Goal: Task Accomplishment & Management: Complete application form

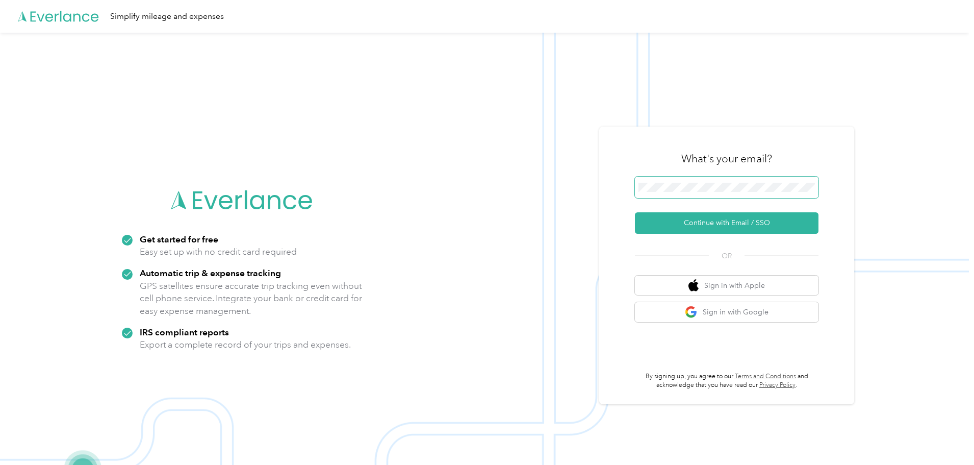
click at [663, 193] on span at bounding box center [727, 186] width 184 height 21
click at [746, 218] on button "Continue with Email / SSO" at bounding box center [727, 222] width 184 height 21
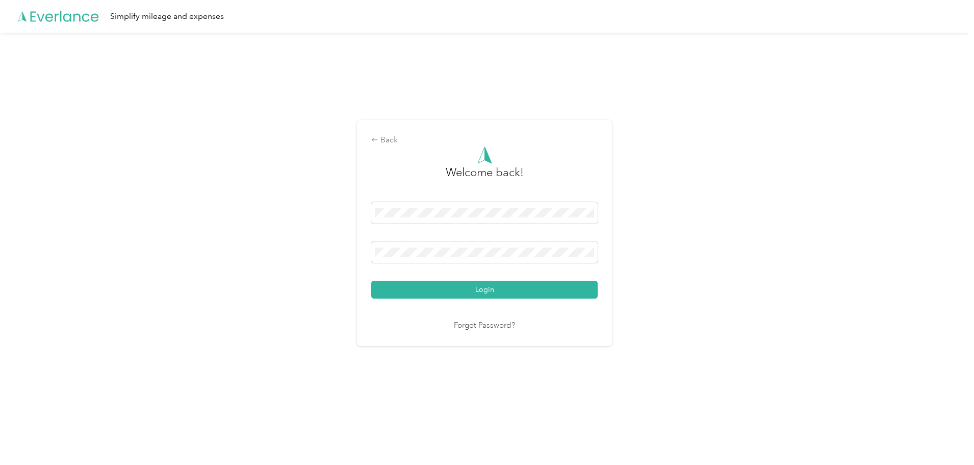
click at [371, 280] on button "Login" at bounding box center [484, 289] width 226 height 18
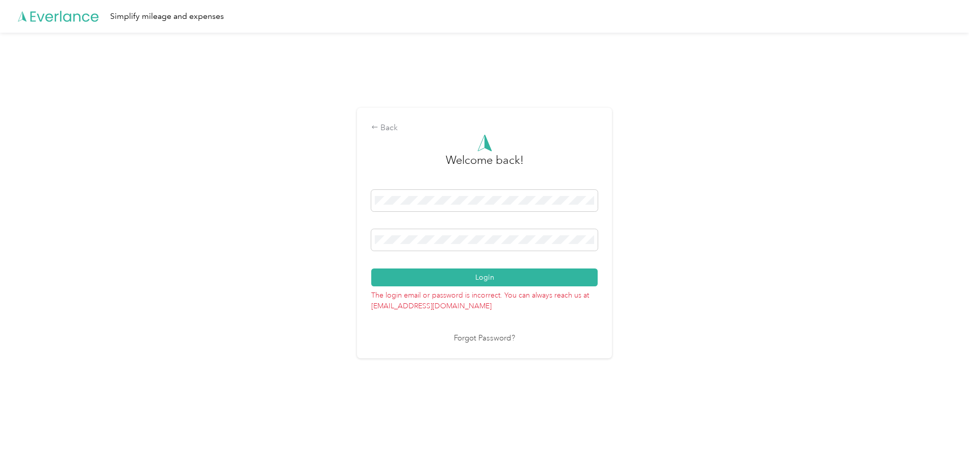
click at [0, 147] on div "Back Welcome back! Login The login email or password is incorrect. You can alwa…" at bounding box center [484, 237] width 969 height 409
click at [371, 268] on button "Login" at bounding box center [484, 277] width 226 height 18
click at [136, 164] on div "Back Welcome back! Login The login email or password is incorrect. You can alwa…" at bounding box center [484, 237] width 969 height 409
click at [250, 218] on div "Back Welcome back! Login The login email or password is incorrect. You can alwa…" at bounding box center [484, 237] width 969 height 409
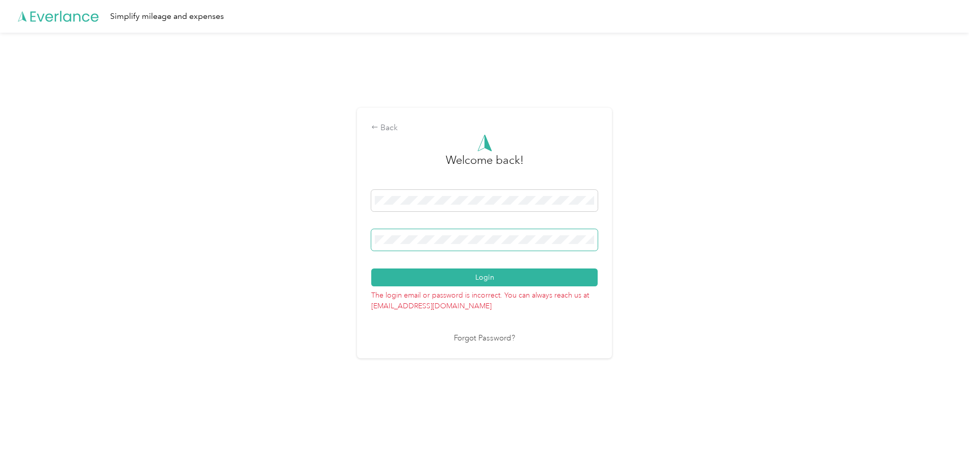
click at [371, 268] on button "Login" at bounding box center [484, 277] width 226 height 18
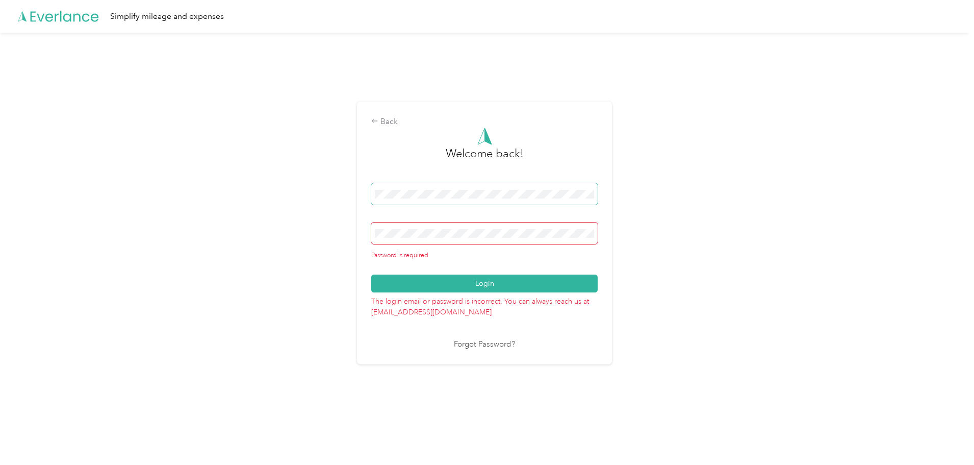
click at [537, 189] on span at bounding box center [484, 193] width 226 height 21
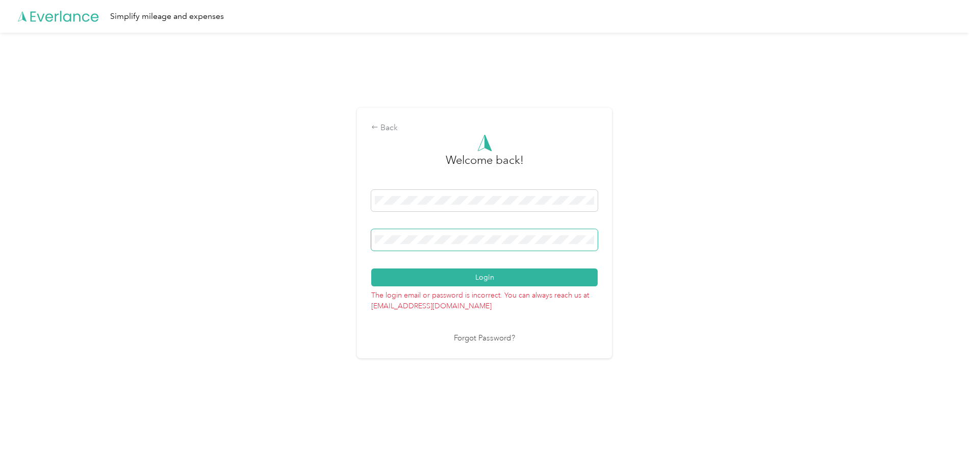
click at [371, 268] on button "Login" at bounding box center [484, 277] width 226 height 18
click at [490, 334] on link "Forgot Password?" at bounding box center [484, 338] width 61 height 12
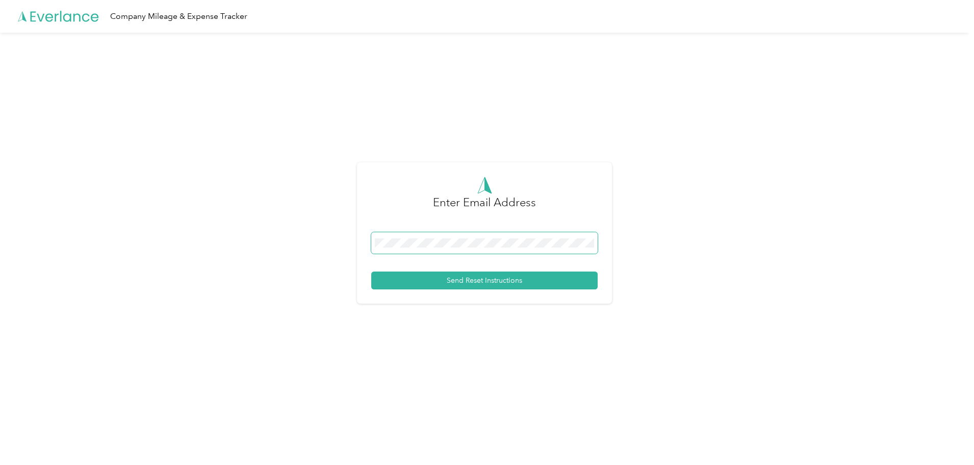
click at [492, 250] on span at bounding box center [484, 242] width 226 height 21
click at [513, 247] on span at bounding box center [484, 242] width 226 height 21
drag, startPoint x: 470, startPoint y: 227, endPoint x: 462, endPoint y: 227, distance: 7.6
click at [469, 227] on form "Enter Email Address Send Reset Instructions" at bounding box center [484, 232] width 226 height 113
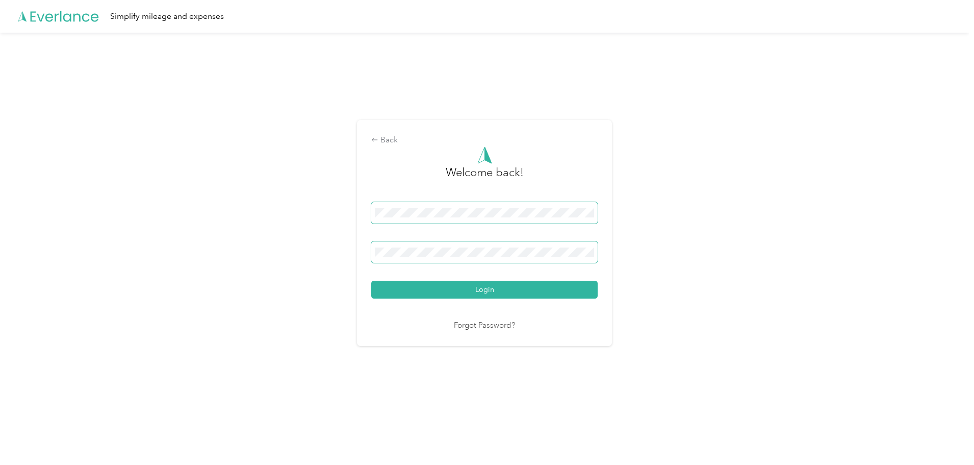
click at [371, 280] on button "Login" at bounding box center [484, 289] width 226 height 18
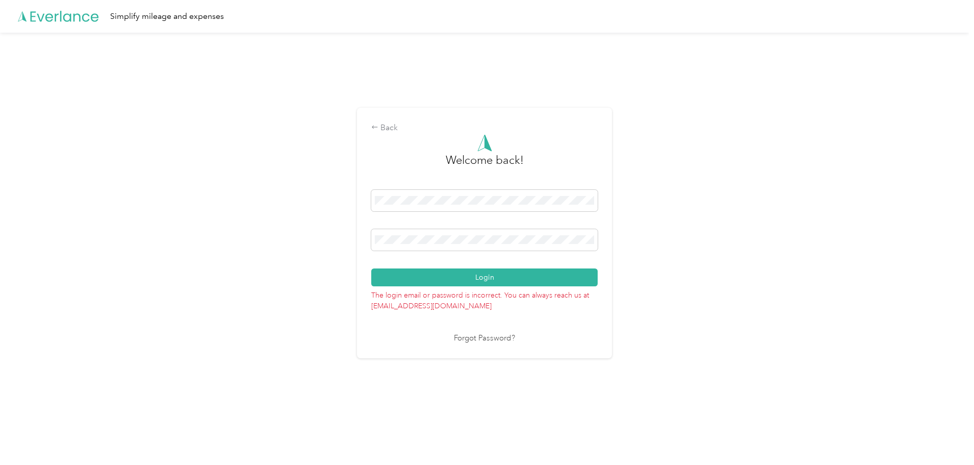
click at [487, 334] on link "Forgot Password?" at bounding box center [484, 338] width 61 height 12
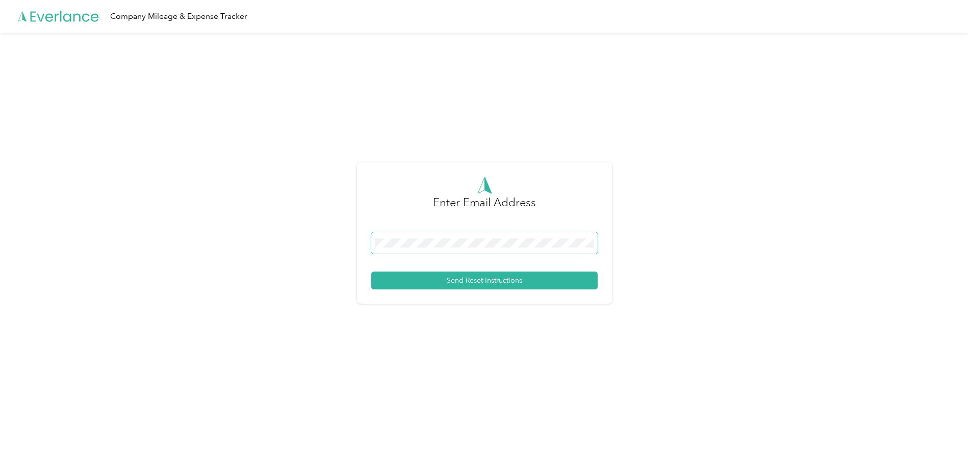
click at [463, 248] on span at bounding box center [484, 242] width 226 height 21
click at [371, 271] on button "Send Reset Instructions" at bounding box center [484, 280] width 226 height 18
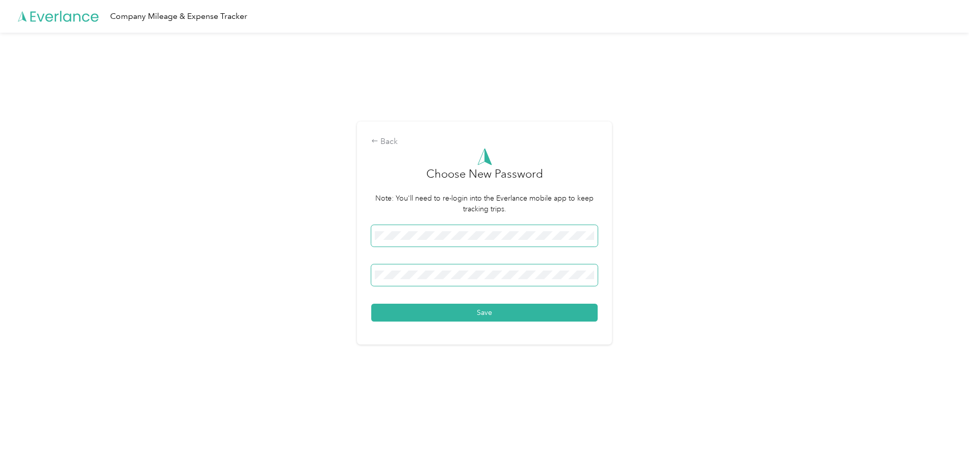
click at [371, 303] on button "Save" at bounding box center [484, 312] width 226 height 18
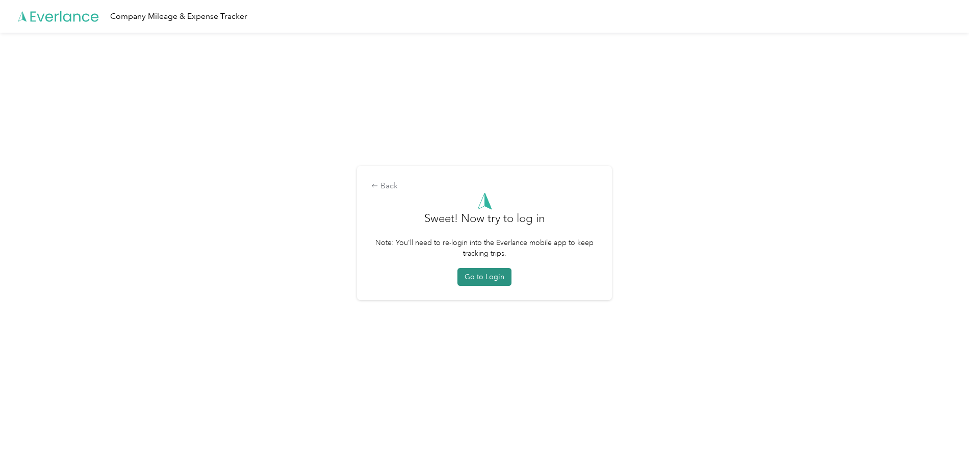
click at [506, 285] on button "Go to Login" at bounding box center [484, 277] width 54 height 18
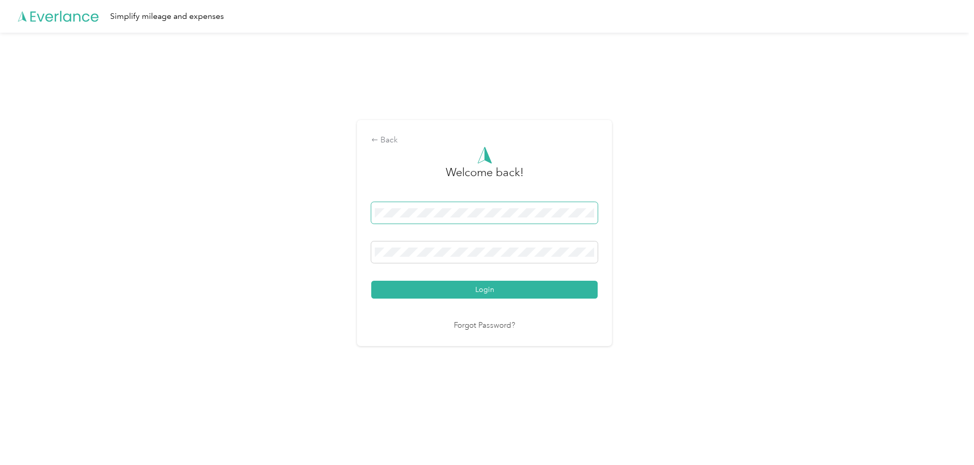
click at [371, 280] on button "Login" at bounding box center [484, 289] width 226 height 18
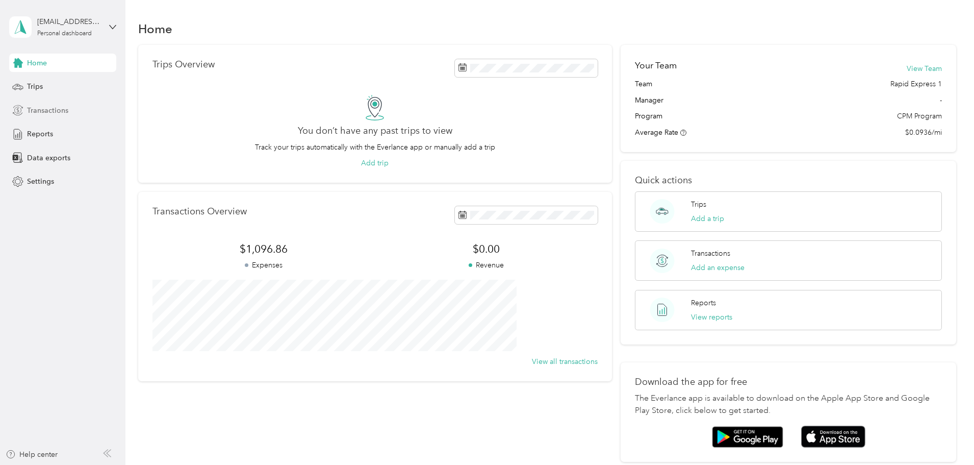
click at [42, 114] on span "Transactions" at bounding box center [47, 110] width 41 height 11
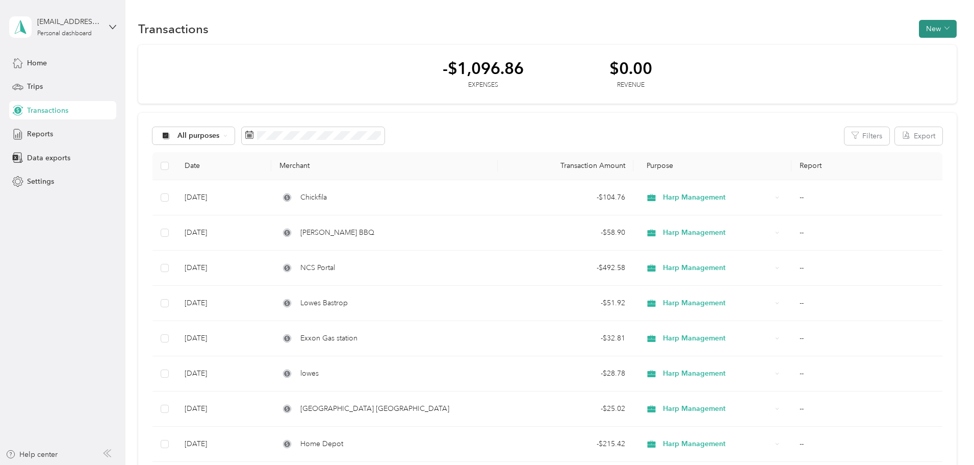
click at [919, 36] on button "New" at bounding box center [938, 29] width 38 height 18
click at [866, 51] on span "Expense" at bounding box center [864, 48] width 28 height 11
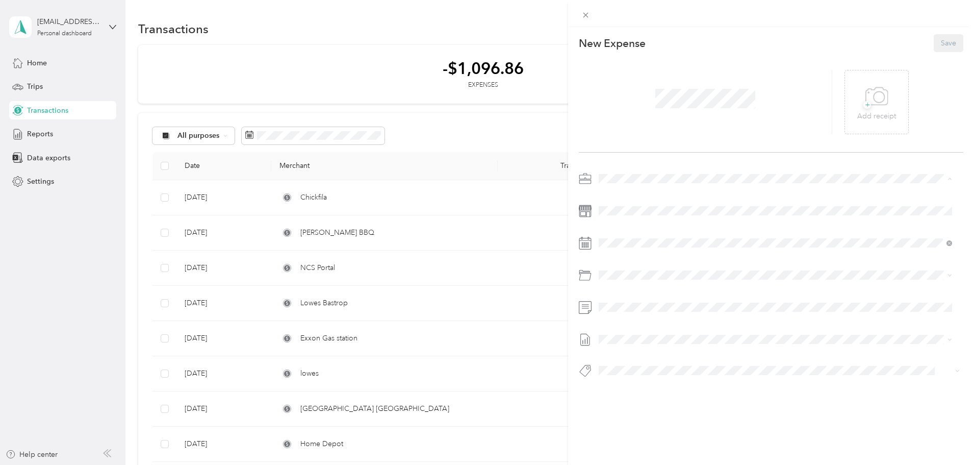
click at [650, 288] on li "Harp Management" at bounding box center [775, 286] width 360 height 18
click at [617, 289] on li "Harp Management" at bounding box center [775, 282] width 360 height 18
click at [654, 216] on span at bounding box center [779, 210] width 368 height 16
click at [632, 203] on span at bounding box center [779, 210] width 368 height 16
click at [623, 301] on icon at bounding box center [624, 300] width 5 height 9
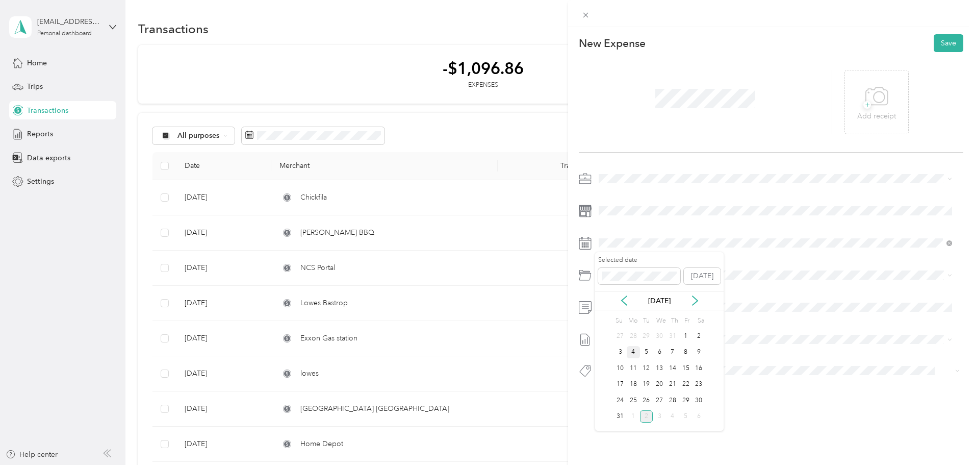
click at [635, 352] on div "4" at bounding box center [633, 352] width 13 height 13
click at [645, 367] on span "San Marcos - Rapid" at bounding box center [657, 369] width 62 height 9
click at [551, 299] on div "This expense cannot be edited because it is either under review, approved, or p…" at bounding box center [487, 232] width 974 height 465
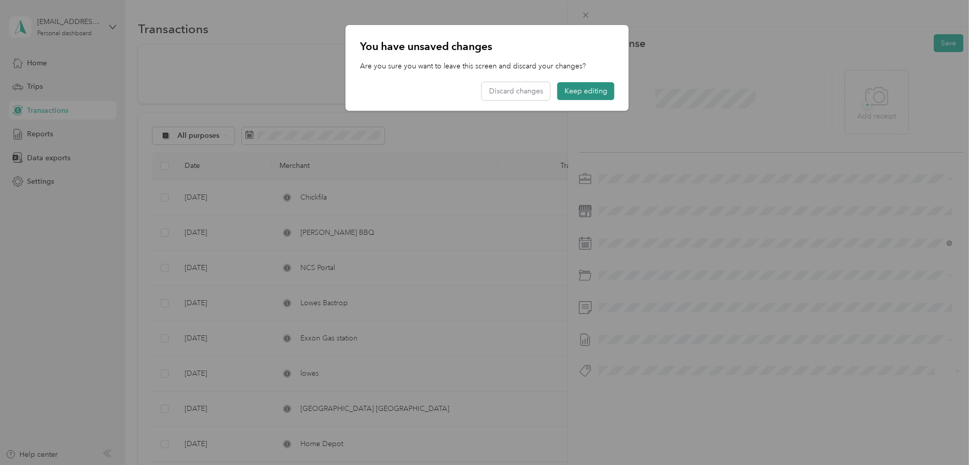
click at [573, 96] on button "Keep editing" at bounding box center [585, 91] width 57 height 18
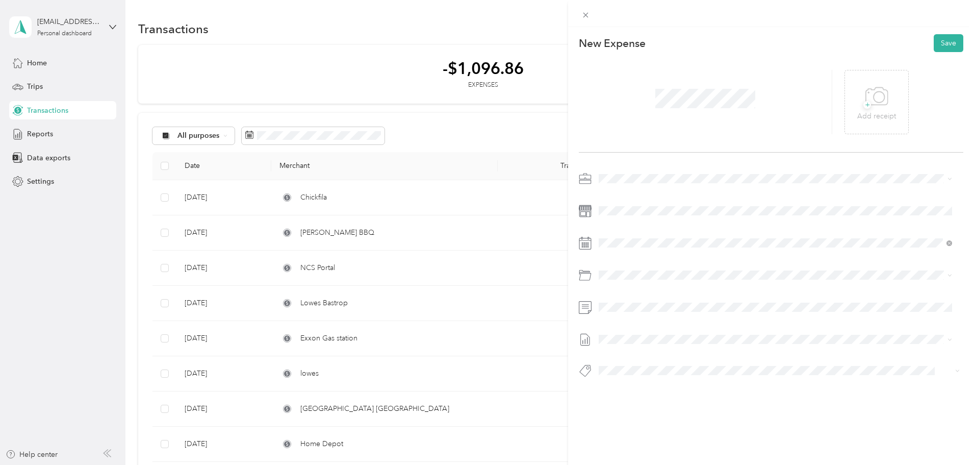
click at [649, 345] on span at bounding box center [779, 339] width 368 height 16
click at [594, 336] on div at bounding box center [771, 339] width 384 height 16
click at [857, 94] on div "+ Add receipt" at bounding box center [876, 102] width 39 height 39
click at [636, 331] on span at bounding box center [779, 339] width 368 height 16
click at [596, 357] on li "None" at bounding box center [775, 356] width 360 height 16
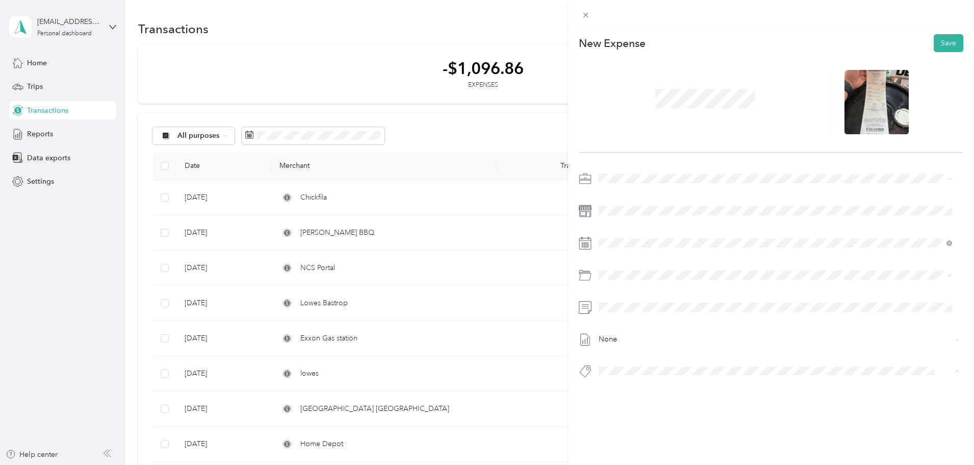
click at [745, 318] on div "None" at bounding box center [771, 277] width 384 height 215
click at [675, 315] on span at bounding box center [779, 307] width 368 height 16
click at [937, 44] on button "Save" at bounding box center [949, 43] width 30 height 18
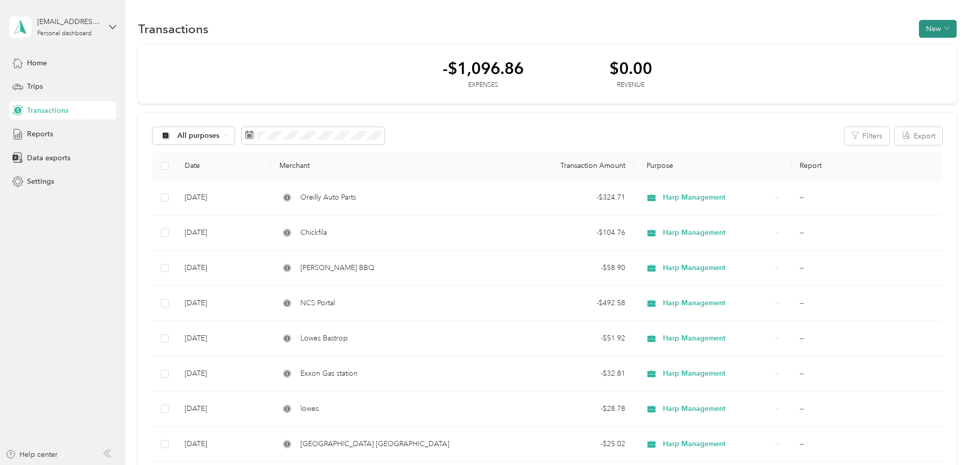
click at [919, 32] on button "New" at bounding box center [938, 29] width 38 height 18
click at [866, 46] on span "Expense" at bounding box center [864, 48] width 28 height 11
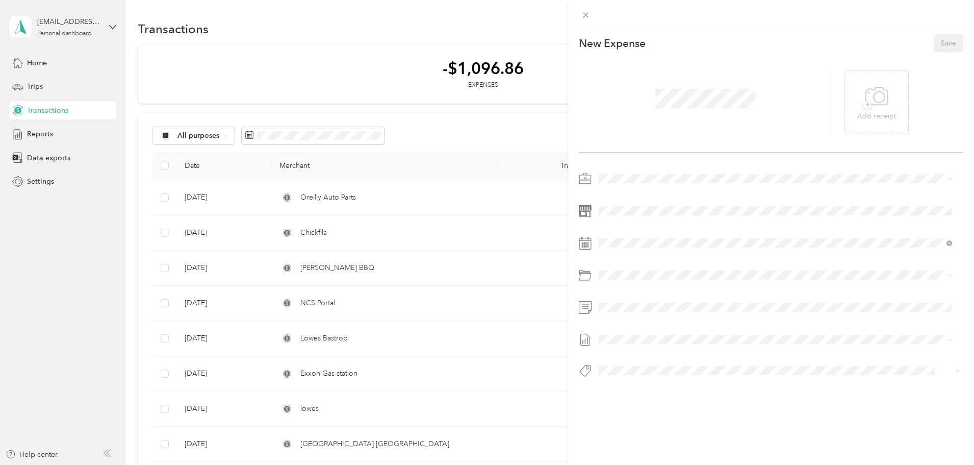
click at [618, 288] on div "Harp Management" at bounding box center [775, 285] width 346 height 11
click at [612, 237] on span at bounding box center [779, 243] width 368 height 16
click at [659, 237] on span at bounding box center [779, 243] width 368 height 16
click at [683, 251] on div at bounding box center [771, 277] width 384 height 214
click at [627, 298] on icon at bounding box center [624, 300] width 10 height 10
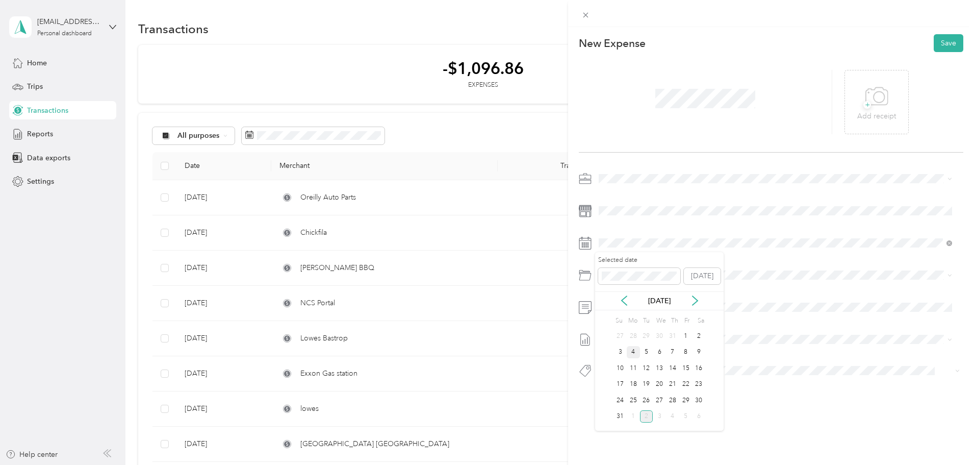
click at [634, 346] on div "4" at bounding box center [633, 352] width 13 height 13
click at [676, 334] on div "San Marcos - Rapid" at bounding box center [787, 332] width 322 height 11
click at [893, 95] on div "+ Add receipt" at bounding box center [876, 102] width 64 height 64
click at [871, 104] on icon at bounding box center [877, 95] width 22 height 17
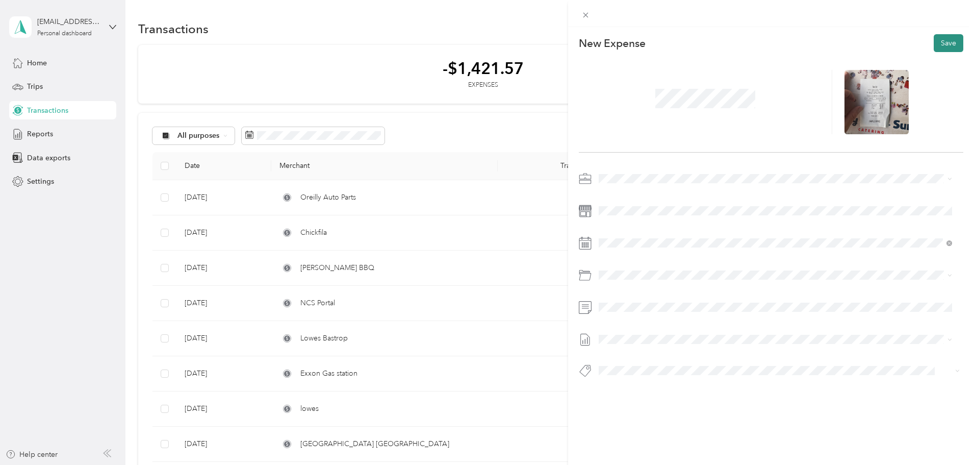
click at [940, 45] on button "Save" at bounding box center [949, 43] width 30 height 18
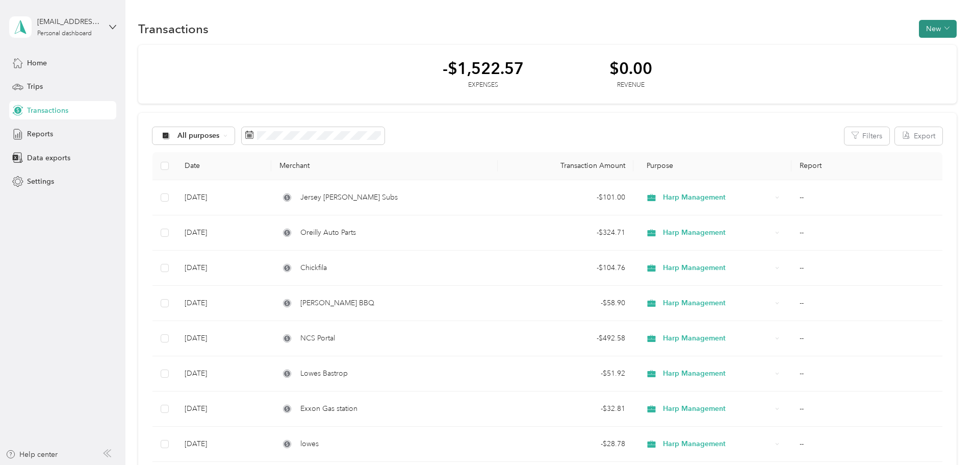
click at [919, 30] on button "New" at bounding box center [938, 29] width 38 height 18
click at [862, 49] on span "Expense" at bounding box center [864, 48] width 28 height 11
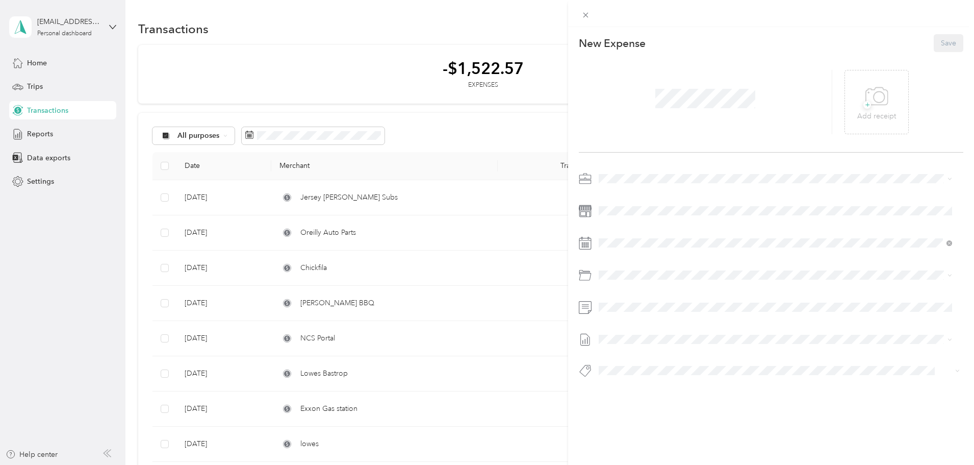
click at [637, 283] on span "Harp Management" at bounding box center [632, 283] width 60 height 9
click at [628, 216] on span at bounding box center [779, 210] width 368 height 16
click at [624, 299] on icon at bounding box center [624, 300] width 10 height 10
click at [657, 350] on div "6" at bounding box center [659, 352] width 13 height 13
click at [674, 318] on li "New Braunfels - Rapid" at bounding box center [775, 312] width 360 height 18
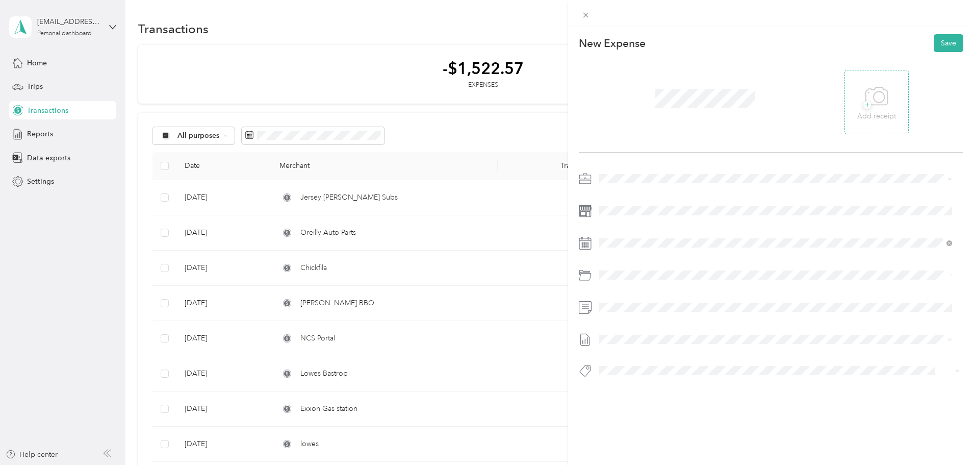
click at [895, 104] on div "+ Add receipt" at bounding box center [876, 102] width 64 height 64
click at [863, 107] on span "+" at bounding box center [867, 105] width 8 height 8
click at [947, 47] on button "Save" at bounding box center [949, 43] width 30 height 18
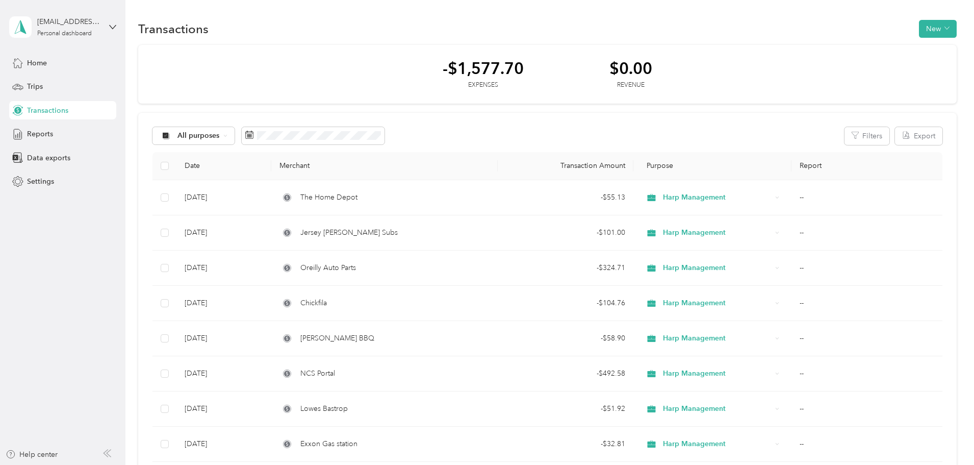
click at [889, 29] on div "Transactions New" at bounding box center [547, 28] width 818 height 21
click at [919, 28] on button "New" at bounding box center [938, 29] width 38 height 18
click at [852, 48] on span "Expense" at bounding box center [864, 48] width 28 height 11
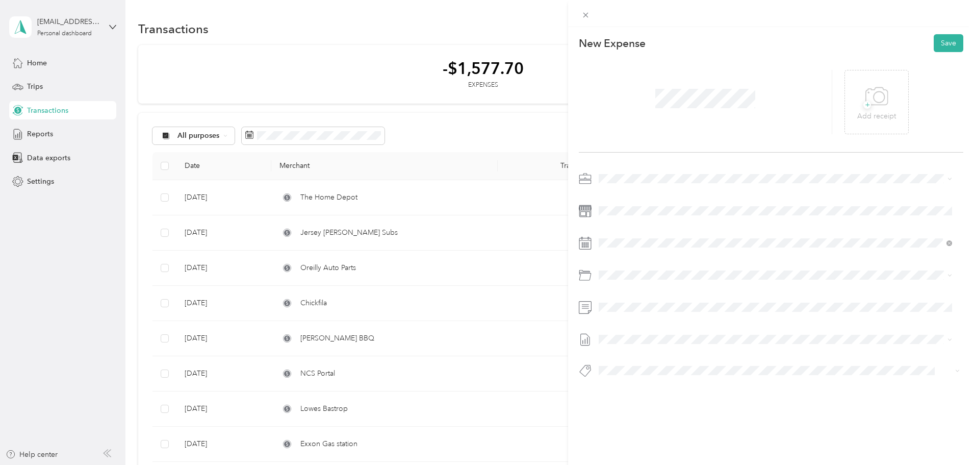
click at [628, 289] on li "Harp Management" at bounding box center [775, 285] width 360 height 18
click at [625, 300] on icon at bounding box center [624, 300] width 10 height 10
click at [683, 354] on div "8" at bounding box center [685, 352] width 13 height 13
click at [693, 341] on div "Bastrop - Rapid" at bounding box center [787, 344] width 322 height 11
click at [672, 302] on span at bounding box center [779, 307] width 368 height 16
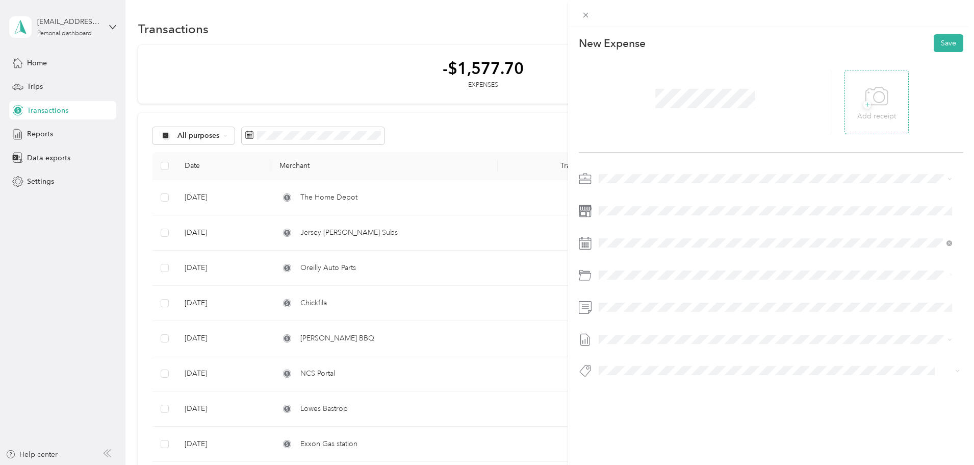
click at [864, 115] on p "Add receipt" at bounding box center [876, 116] width 39 height 11
click at [939, 44] on button "Save" at bounding box center [949, 43] width 30 height 18
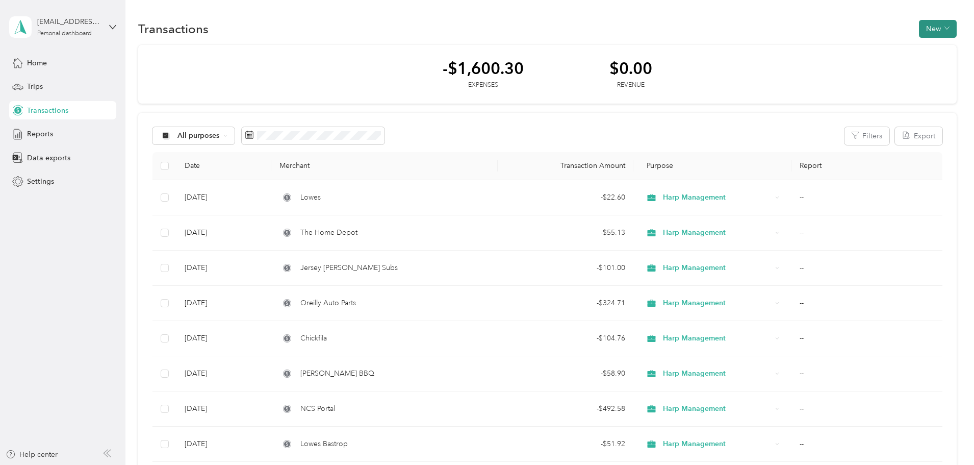
click at [919, 37] on button "New" at bounding box center [938, 29] width 38 height 18
click at [861, 43] on span "Expense" at bounding box center [864, 48] width 28 height 11
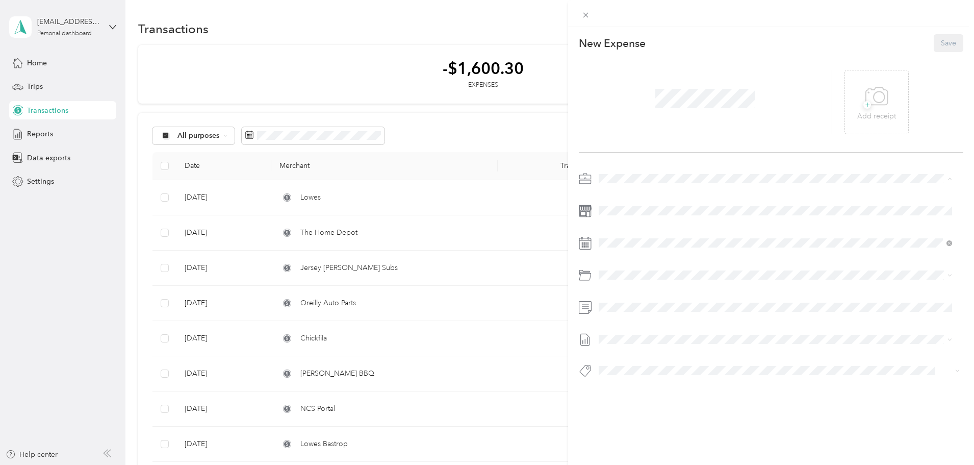
click at [649, 289] on div "Harp Management" at bounding box center [775, 285] width 346 height 11
click at [624, 204] on span at bounding box center [779, 210] width 368 height 16
click at [624, 302] on icon at bounding box center [624, 300] width 5 height 9
click at [658, 364] on div "13" at bounding box center [659, 368] width 13 height 13
click at [658, 340] on div "Bastrop - Rapid" at bounding box center [787, 345] width 322 height 11
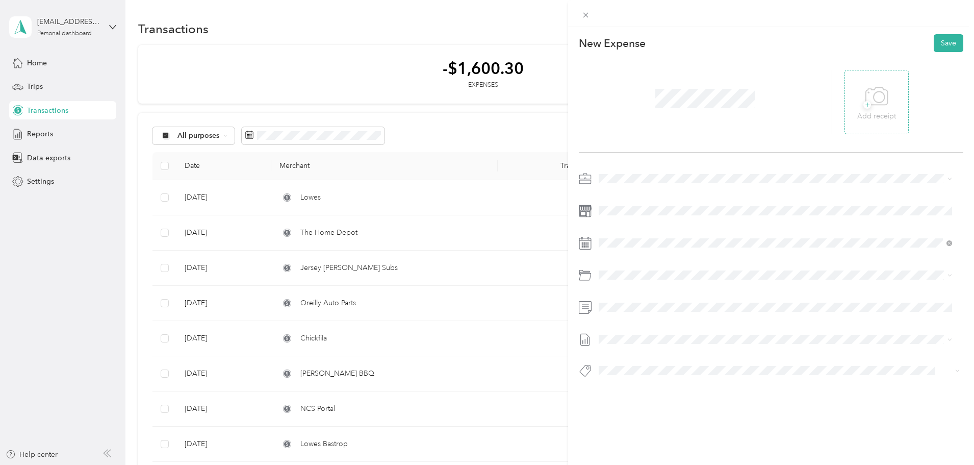
click at [866, 88] on icon at bounding box center [877, 95] width 22 height 17
click at [944, 45] on button "Save" at bounding box center [949, 43] width 30 height 18
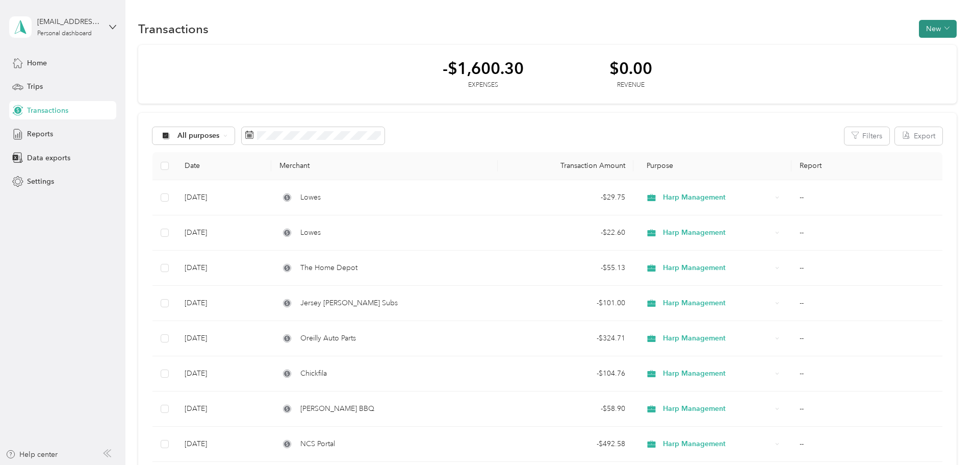
click at [919, 25] on button "New" at bounding box center [938, 29] width 38 height 18
click at [859, 45] on span "Expense" at bounding box center [864, 48] width 28 height 11
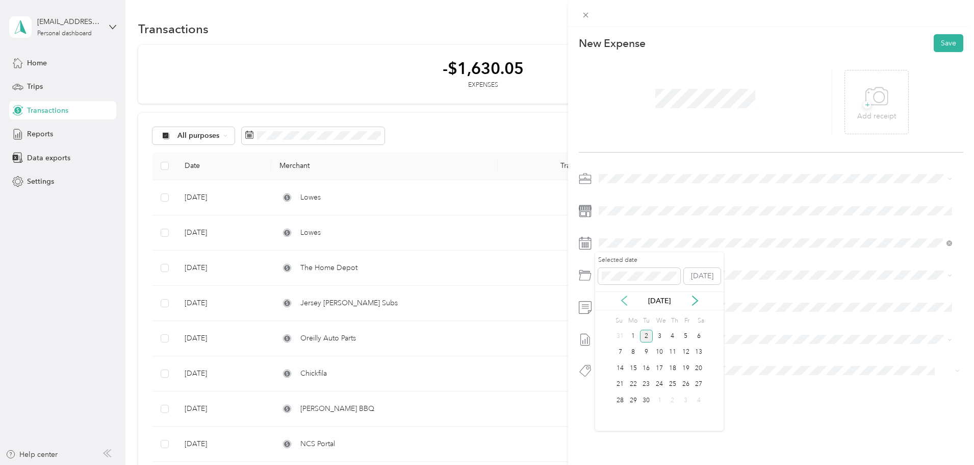
click at [625, 297] on icon at bounding box center [624, 300] width 5 height 9
click at [636, 401] on div "25" at bounding box center [633, 400] width 13 height 13
click at [641, 312] on span "[PERSON_NAME] - Rapid" at bounding box center [666, 314] width 81 height 9
click at [871, 110] on icon at bounding box center [876, 97] width 23 height 28
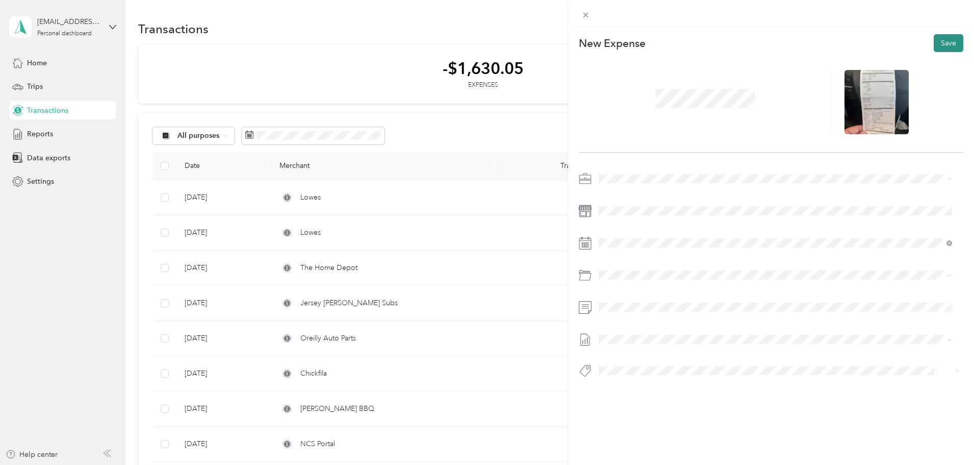
click at [940, 45] on button "Save" at bounding box center [949, 43] width 30 height 18
